Goal: Use online tool/utility: Utilize a website feature to perform a specific function

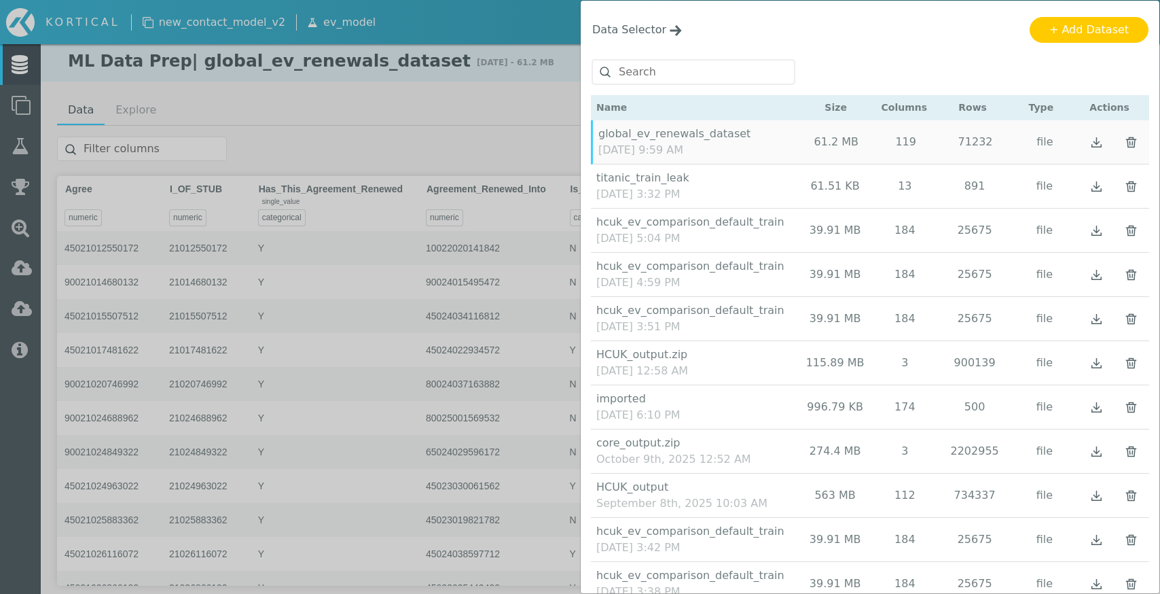
click at [440, 59] on div "Data Selector Name Size Columns Rows Type Actions" at bounding box center [580, 297] width 1160 height 594
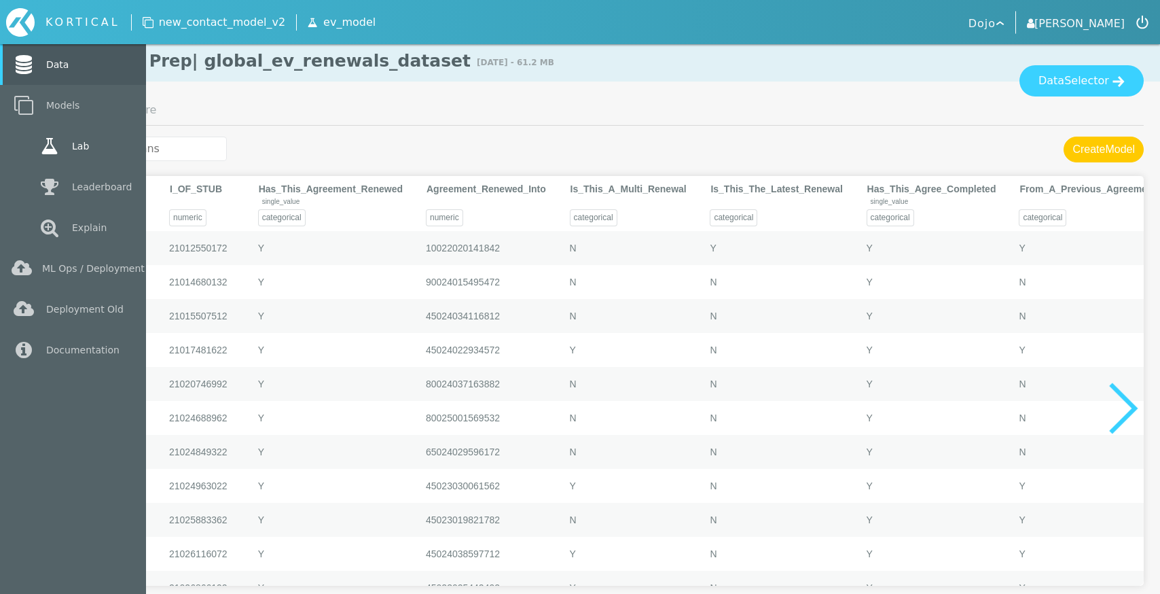
click at [18, 148] on link "Lab" at bounding box center [73, 146] width 146 height 41
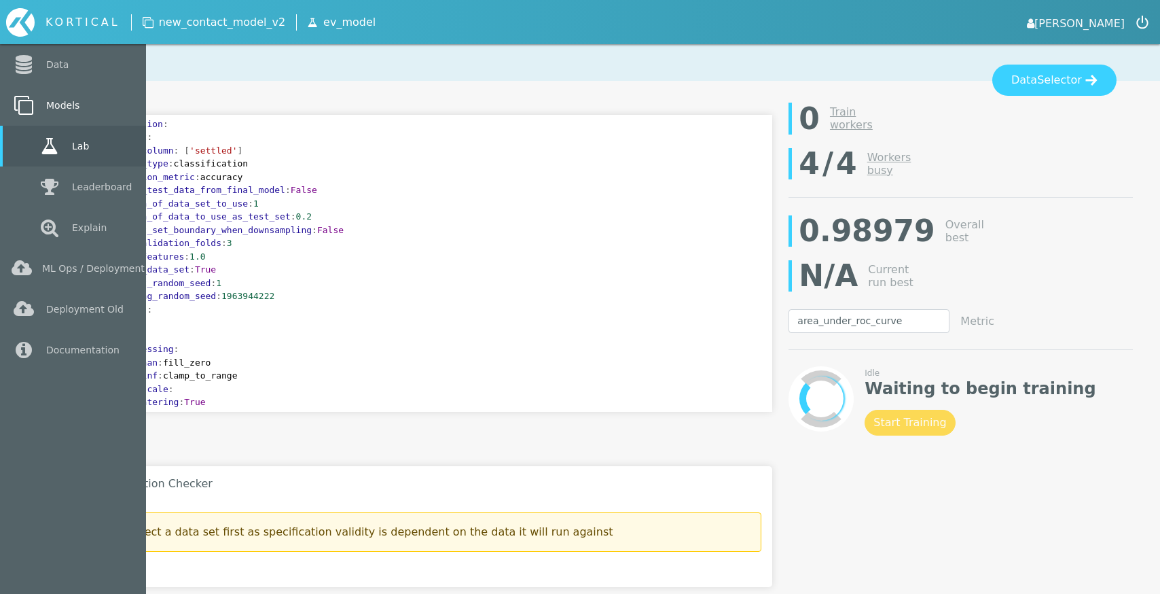
click at [26, 104] on icon at bounding box center [24, 105] width 24 height 19
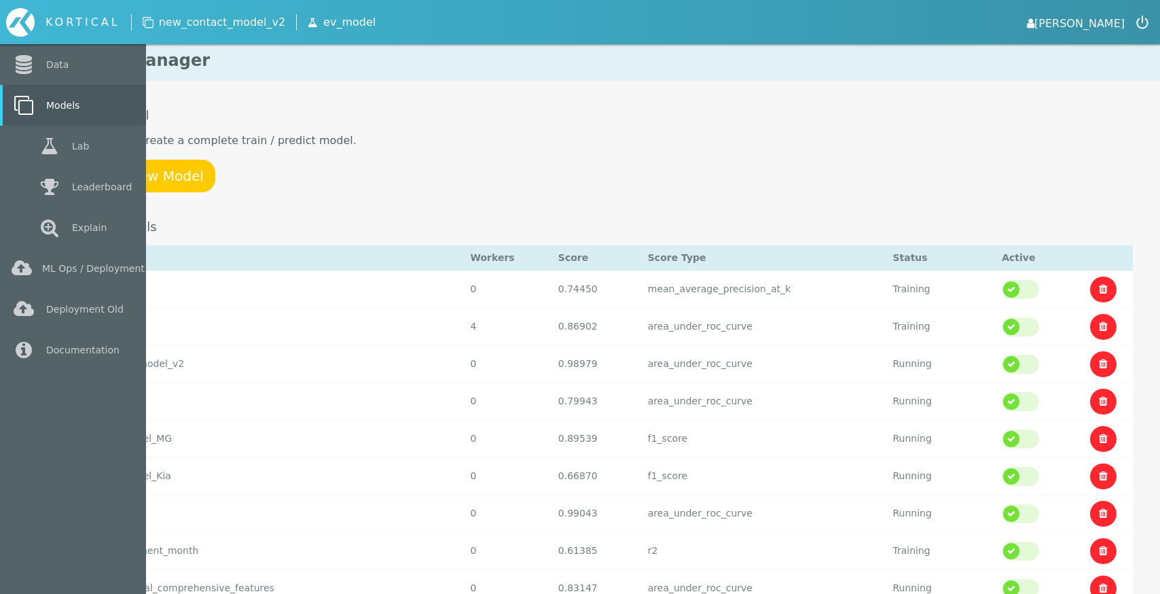
click at [26, 101] on icon at bounding box center [24, 105] width 24 height 19
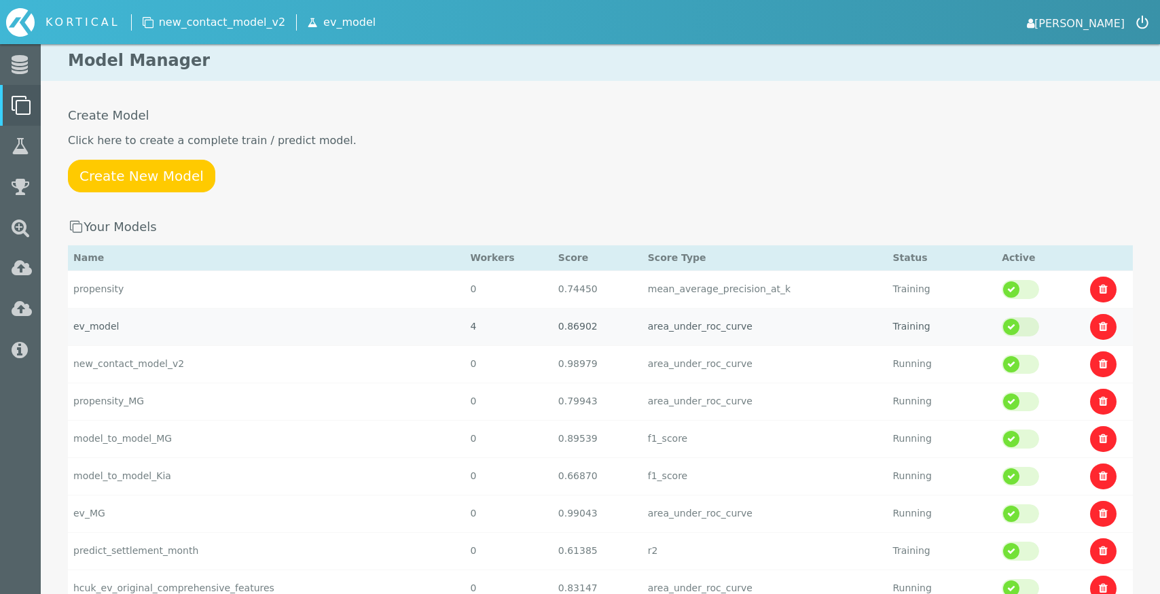
click at [205, 327] on td "ev_model" at bounding box center [266, 326] width 397 height 37
select select "area_under_roc_curve"
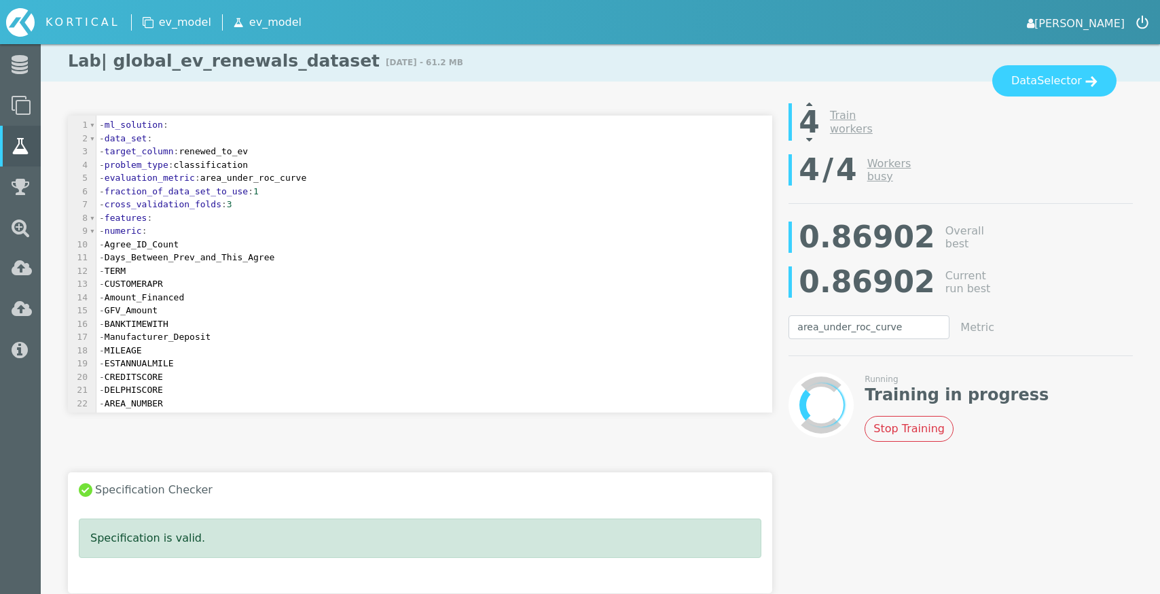
click at [811, 135] on icon at bounding box center [809, 139] width 6 height 11
click at [1104, 31] on link "[PERSON_NAME]" at bounding box center [1076, 22] width 98 height 19
